Goal: Task Accomplishment & Management: Manage account settings

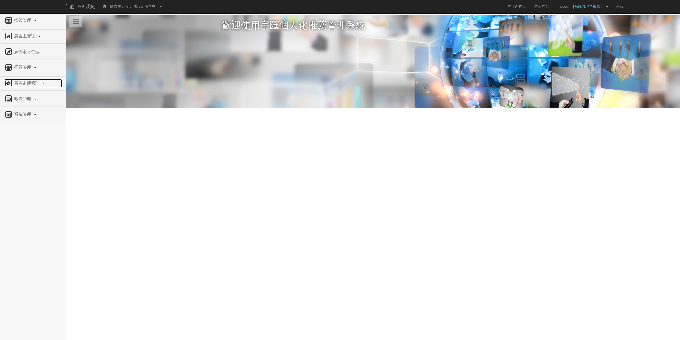
click at [24, 85] on span "廣告走期管理" at bounding box center [27, 83] width 29 height 5
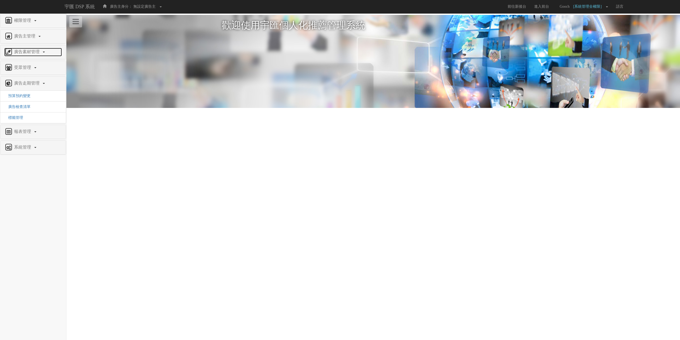
click at [28, 52] on span "廣告素材管理" at bounding box center [27, 51] width 29 height 5
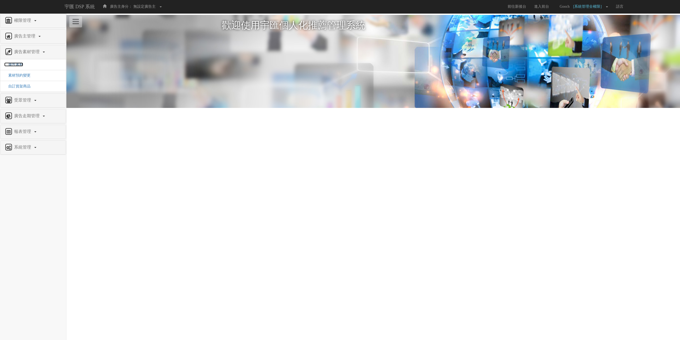
click at [21, 65] on span "廣告素材" at bounding box center [13, 64] width 19 height 4
click at [22, 77] on span "素材預約變更" at bounding box center [17, 75] width 26 height 4
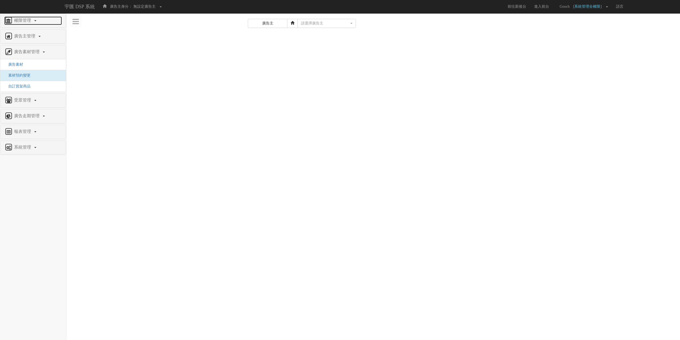
click at [25, 20] on span "權限管理" at bounding box center [23, 20] width 21 height 5
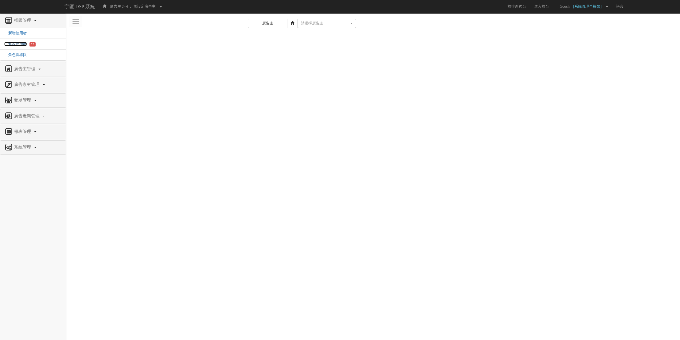
click at [19, 43] on span "修改使用者" at bounding box center [15, 44] width 23 height 4
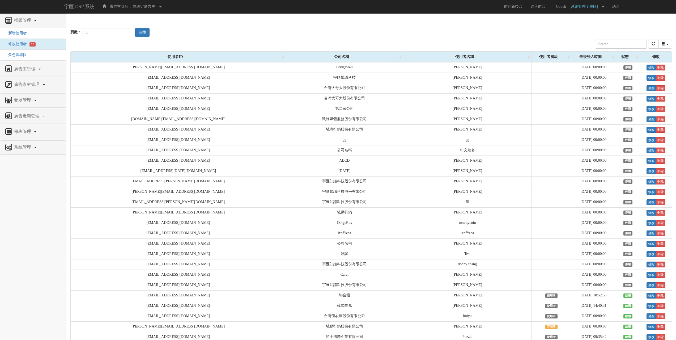
scroll to position [1252, 0]
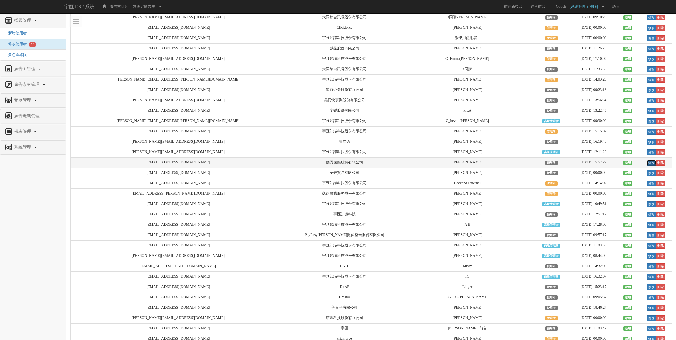
click at [647, 166] on link "修改" at bounding box center [652, 163] width 10 height 6
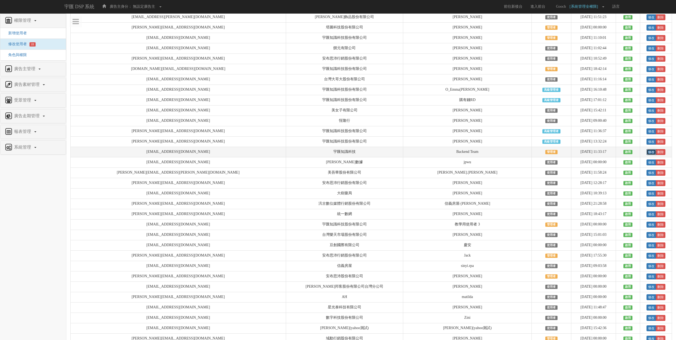
click at [647, 155] on link "修改" at bounding box center [652, 152] width 10 height 6
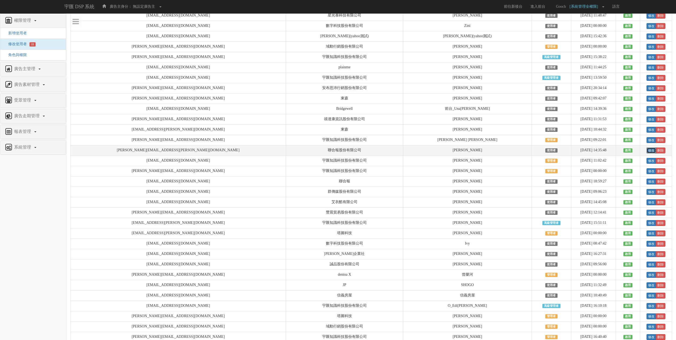
click at [647, 153] on link "修改" at bounding box center [652, 150] width 10 height 6
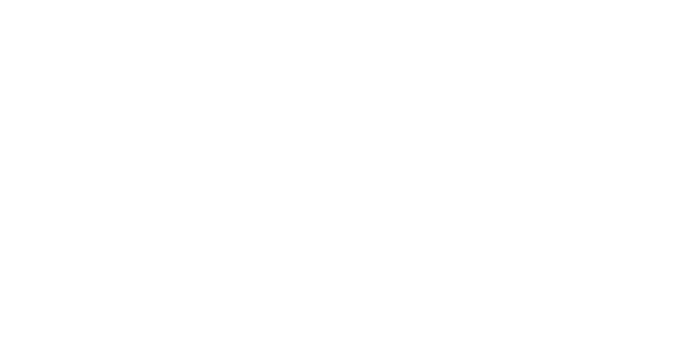
select select "User"
select select "34"
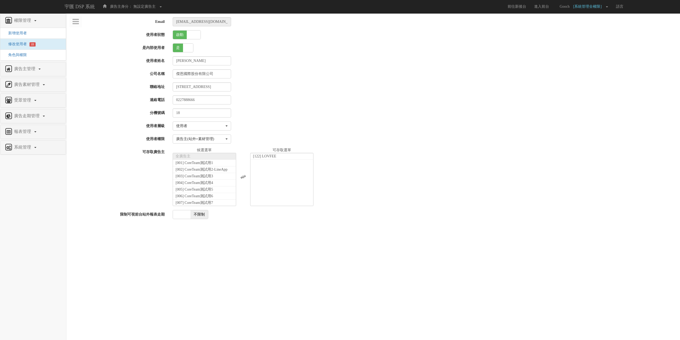
scroll to position [622, 0]
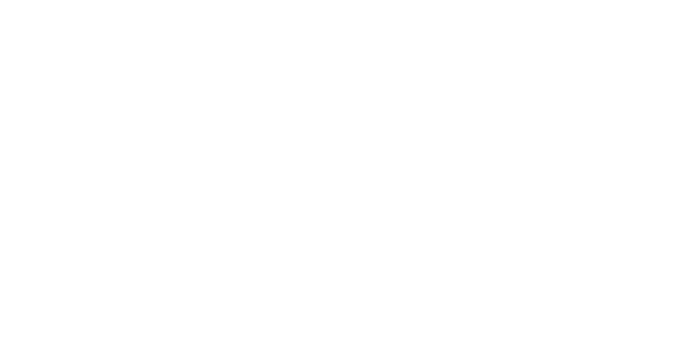
select select "Manager"
select select "2"
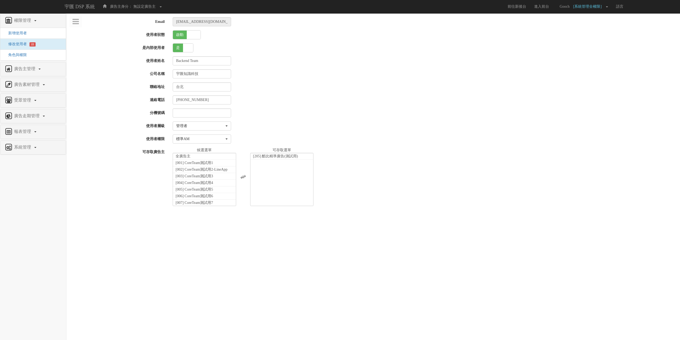
scroll to position [1063, 0]
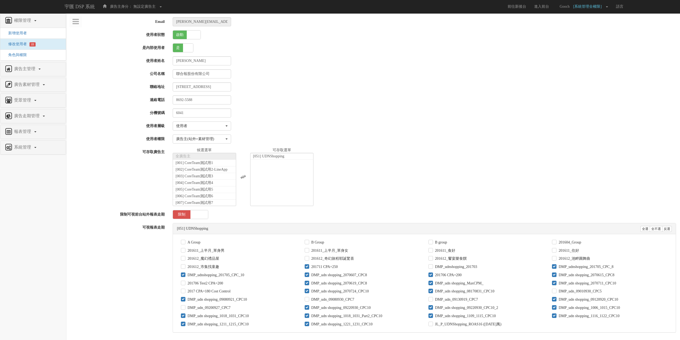
select select "User"
select select "34"
